Goal: Check status: Check status

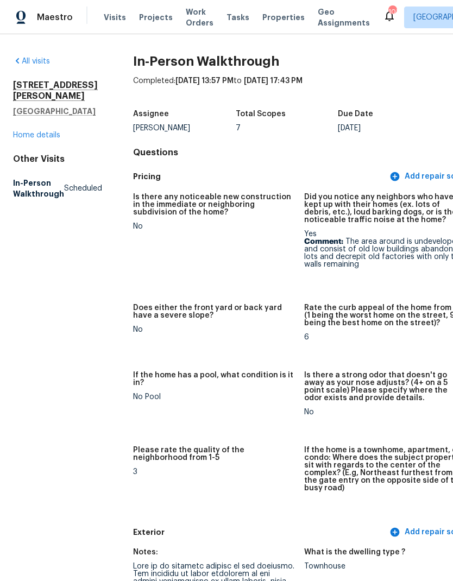
click at [111, 12] on span "Visits" at bounding box center [115, 17] width 22 height 11
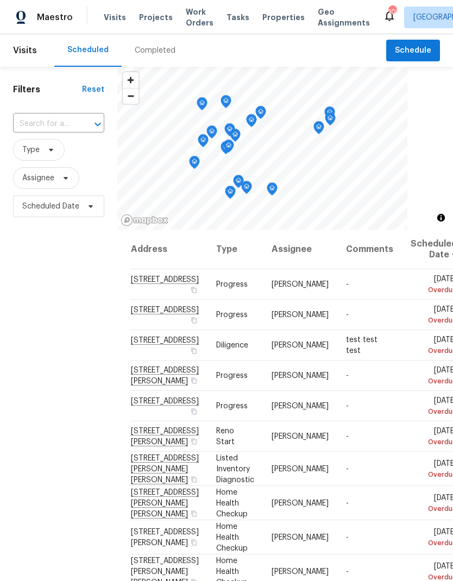
click at [144, 49] on div "Completed" at bounding box center [155, 50] width 41 height 11
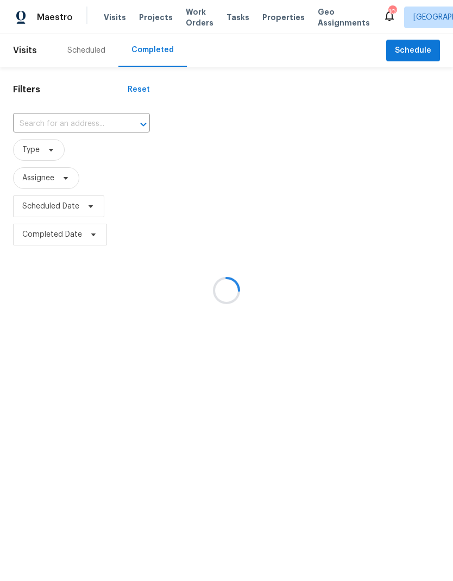
click at [64, 121] on input "text" at bounding box center [66, 124] width 106 height 17
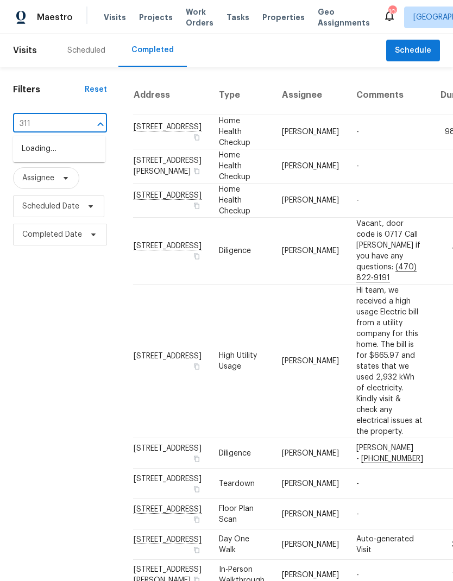
type input "311 g"
click at [62, 177] on li "[STREET_ADDRESS]" at bounding box center [59, 168] width 92 height 18
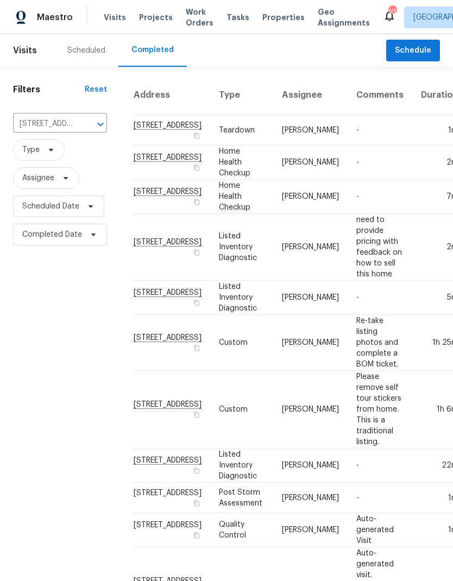
click at [210, 180] on td "Home Health Checkup" at bounding box center [241, 163] width 63 height 34
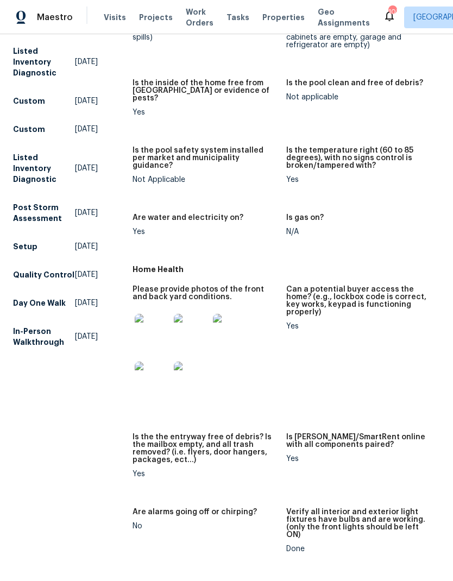
scroll to position [390, 0]
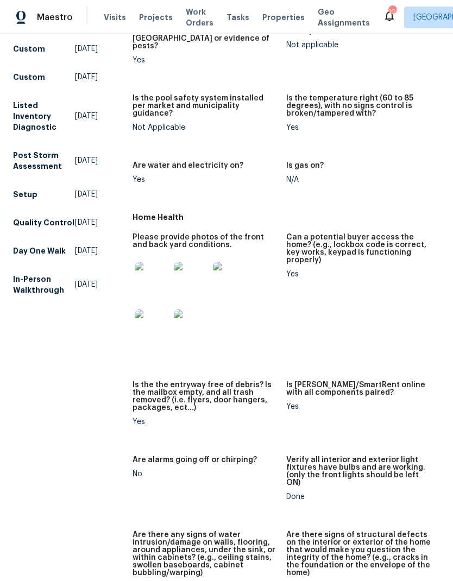
click at [150, 262] on img at bounding box center [152, 279] width 35 height 35
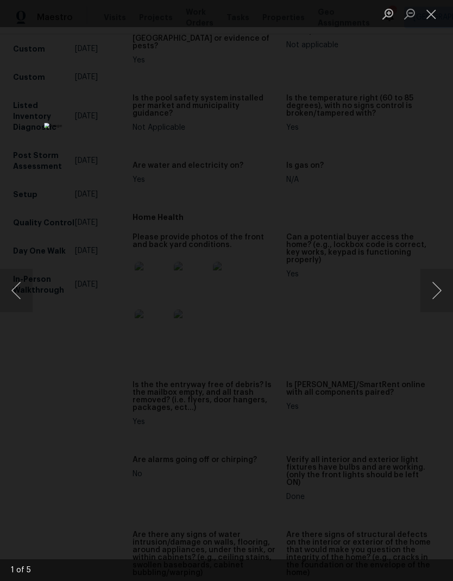
click at [305, 123] on img "Lightbox" at bounding box center [174, 290] width 261 height 335
click at [433, 296] on button "Next image" at bounding box center [436, 290] width 33 height 43
click at [438, 297] on button "Next image" at bounding box center [436, 290] width 33 height 43
click at [437, 292] on button "Next image" at bounding box center [436, 290] width 33 height 43
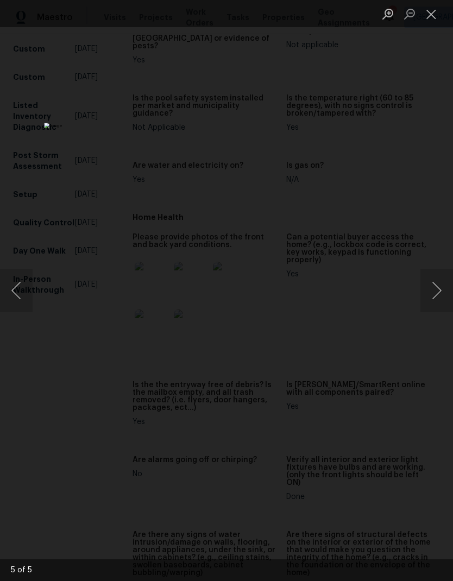
click at [436, 293] on button "Next image" at bounding box center [436, 290] width 33 height 43
click at [427, 10] on button "Close lightbox" at bounding box center [431, 13] width 22 height 19
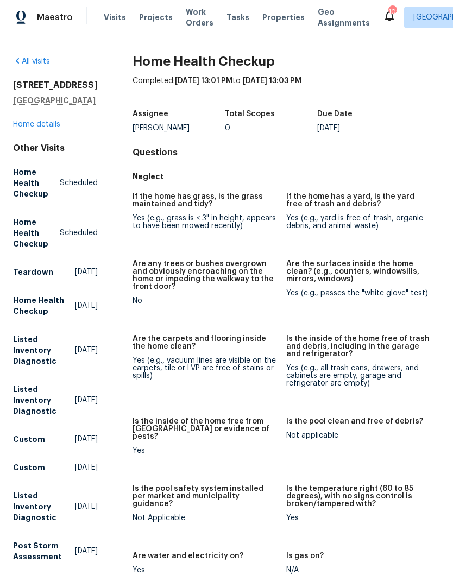
scroll to position [0, 0]
